Goal: Task Accomplishment & Management: Complete application form

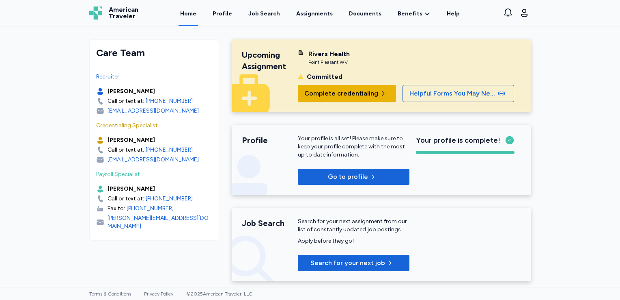
click at [338, 91] on span "Complete credentialing" at bounding box center [341, 93] width 74 height 10
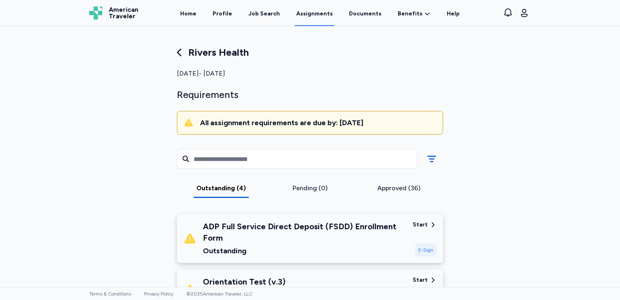
click at [281, 225] on div "ADP Full Service Direct Deposit (FSDD) Enrollment Form" at bounding box center [304, 231] width 203 height 23
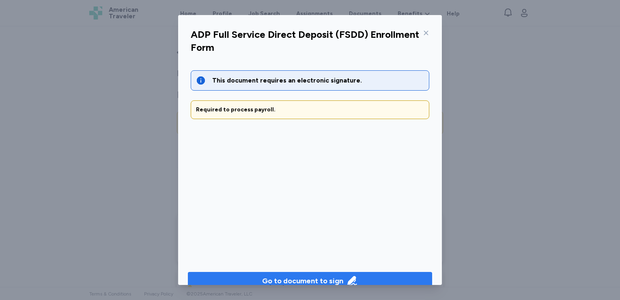
click at [302, 278] on div "Go to document to sign" at bounding box center [302, 280] width 81 height 11
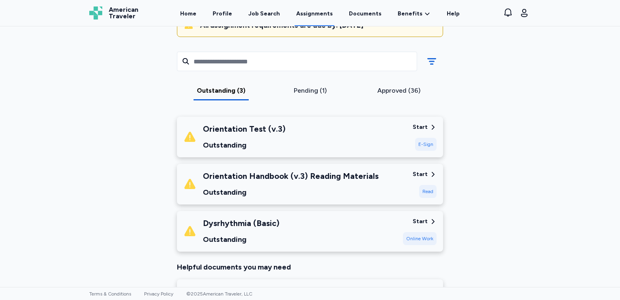
scroll to position [114, 0]
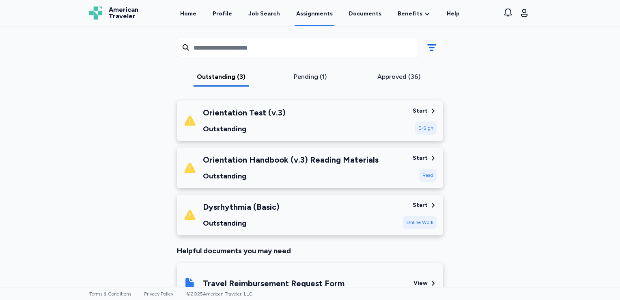
click at [400, 165] on div "Orientation Handbook (v.3) Reading Materials Outstanding" at bounding box center [294, 168] width 223 height 28
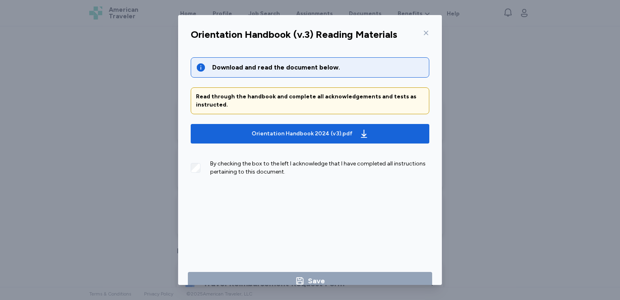
click at [423, 30] on icon at bounding box center [426, 33] width 6 height 6
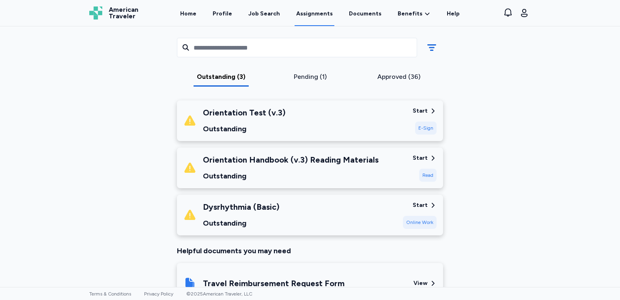
click at [369, 121] on div "Orientation Test (v.3) Outstanding" at bounding box center [294, 121] width 223 height 28
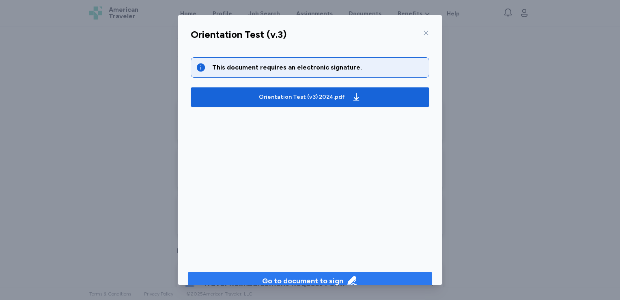
click at [315, 279] on div "Go to document to sign" at bounding box center [302, 280] width 81 height 11
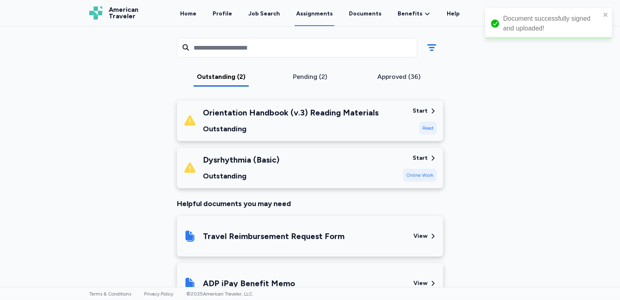
scroll to position [67, 0]
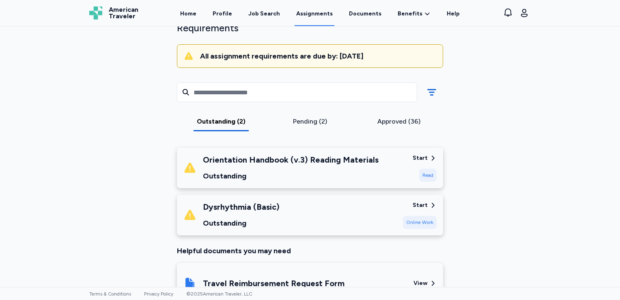
click at [369, 166] on div "Orientation Handbook (v.3) Reading Materials Outstanding" at bounding box center [291, 168] width 176 height 28
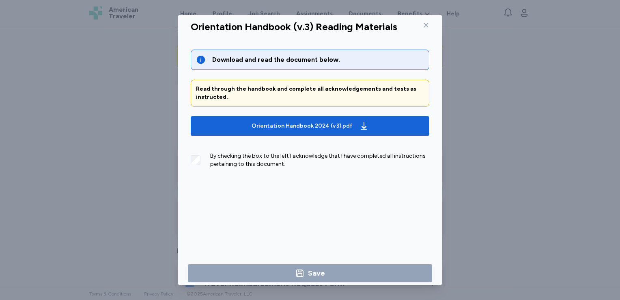
scroll to position [14, 0]
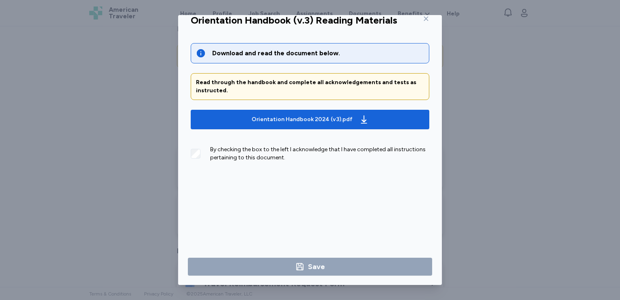
click at [292, 87] on div "Read through the handbook and complete all acknowledgements and tests as instru…" at bounding box center [310, 86] width 228 height 16
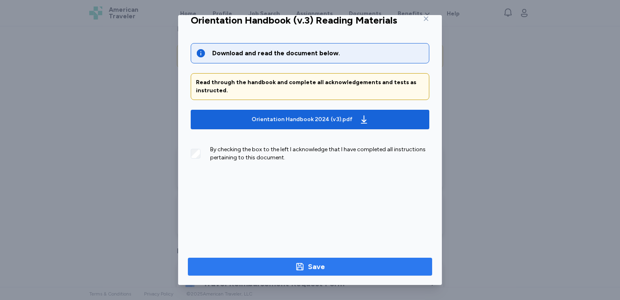
click at [305, 265] on div "Save" at bounding box center [310, 266] width 30 height 11
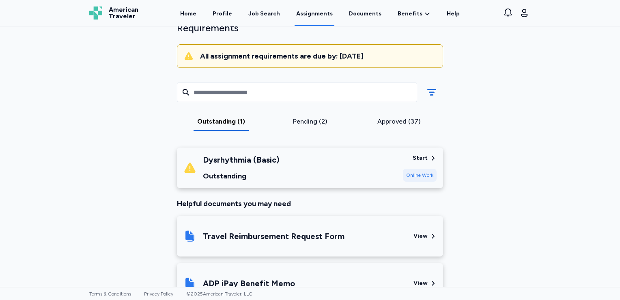
click at [410, 172] on div "Online Work" at bounding box center [420, 174] width 34 height 13
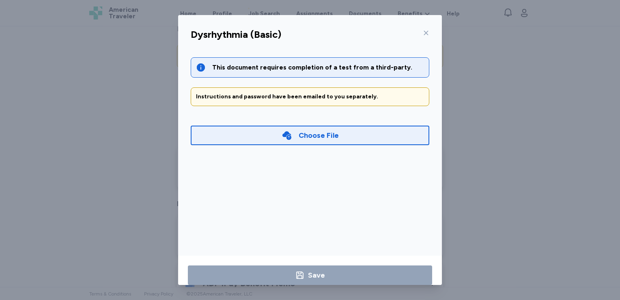
click at [423, 32] on icon at bounding box center [426, 33] width 6 height 6
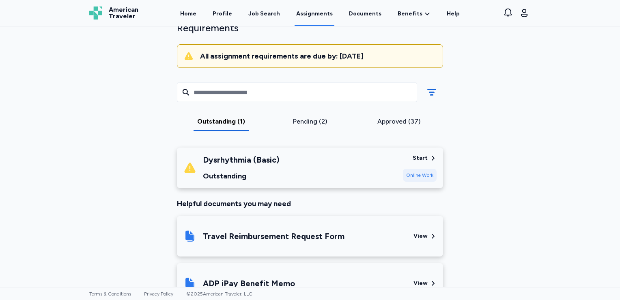
click at [404, 161] on div "Start Online Work" at bounding box center [420, 168] width 34 height 28
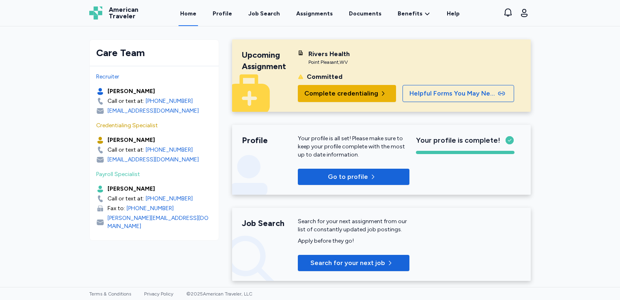
click at [336, 92] on span "Complete credentialing" at bounding box center [341, 93] width 74 height 10
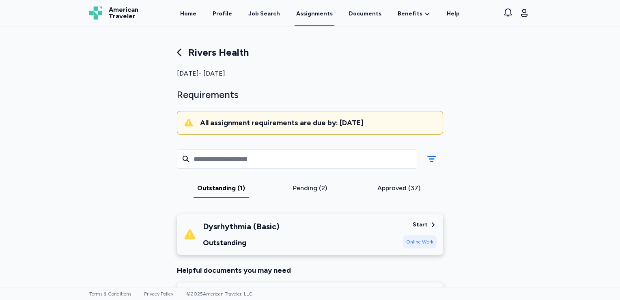
click at [391, 231] on div "Dysrhythmia (Basic) Outstanding" at bounding box center [289, 234] width 213 height 28
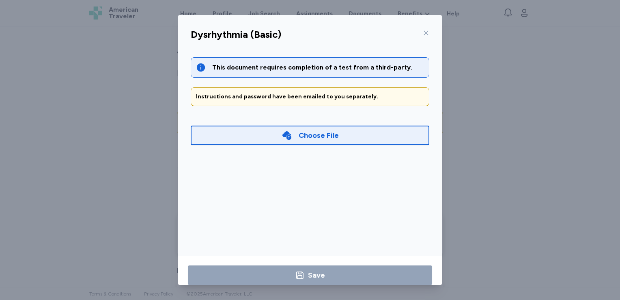
click at [423, 31] on icon at bounding box center [426, 33] width 6 height 6
